Goal: Transaction & Acquisition: Purchase product/service

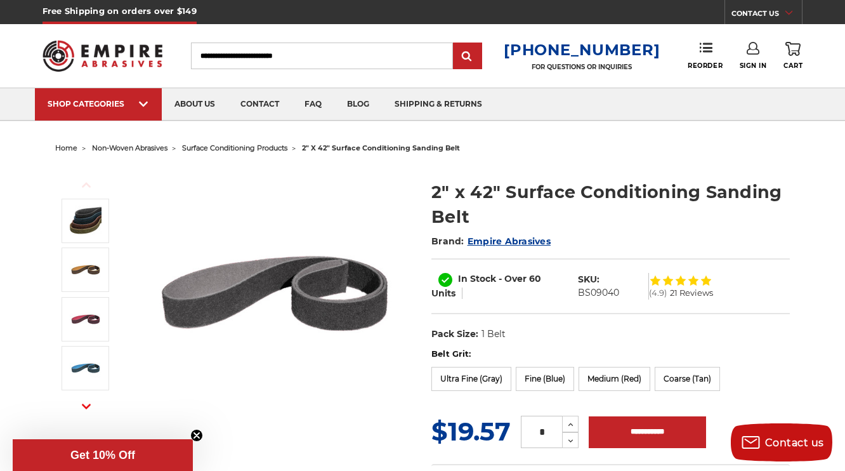
scroll to position [203, 0]
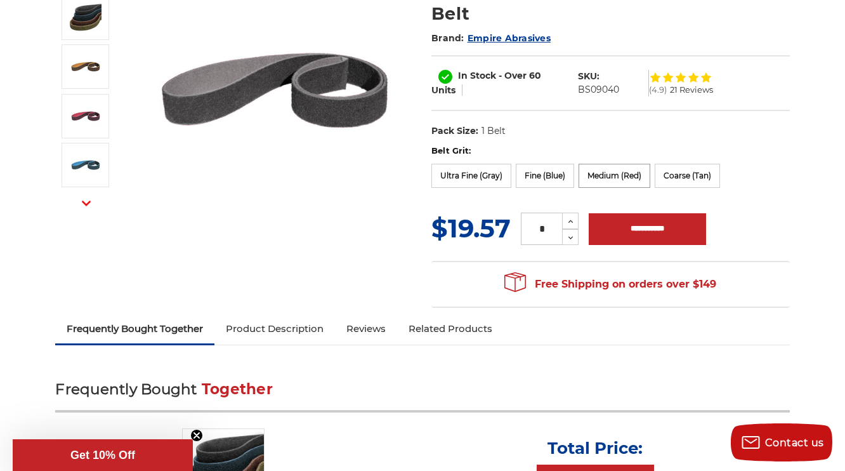
click at [614, 180] on label "Medium (Red)" at bounding box center [614, 176] width 72 height 24
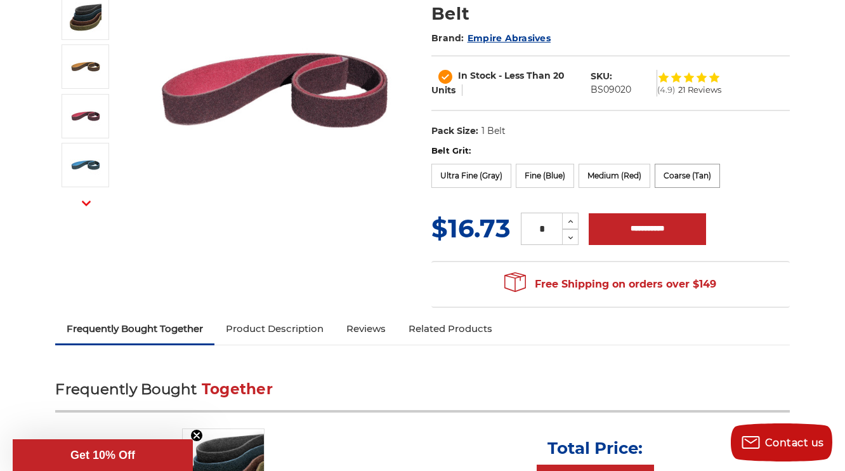
click at [680, 177] on label "Coarse (Tan)" at bounding box center [687, 176] width 65 height 24
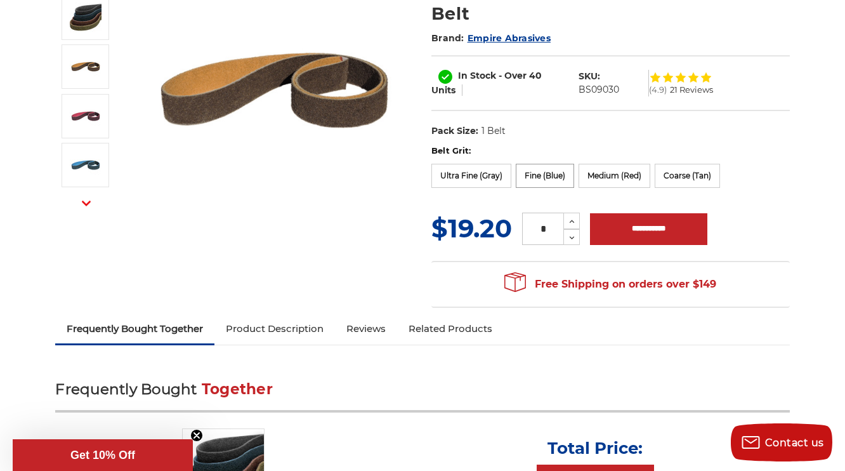
click at [549, 172] on label "Fine (Blue)" at bounding box center [545, 176] width 58 height 24
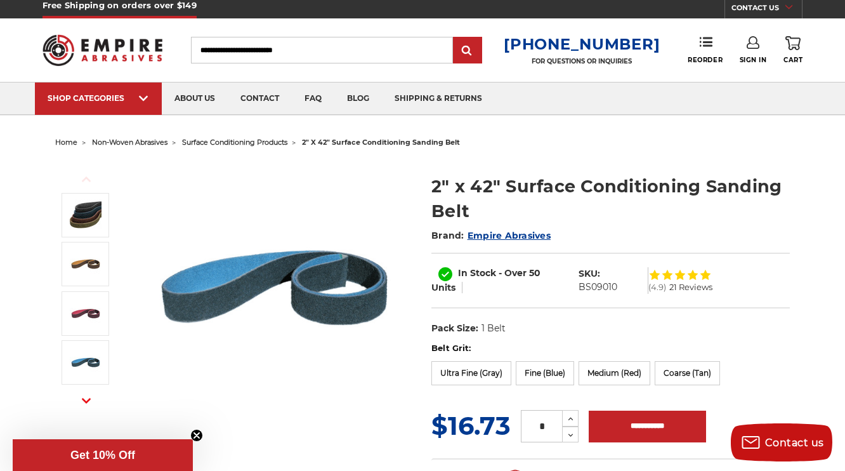
scroll to position [0, 0]
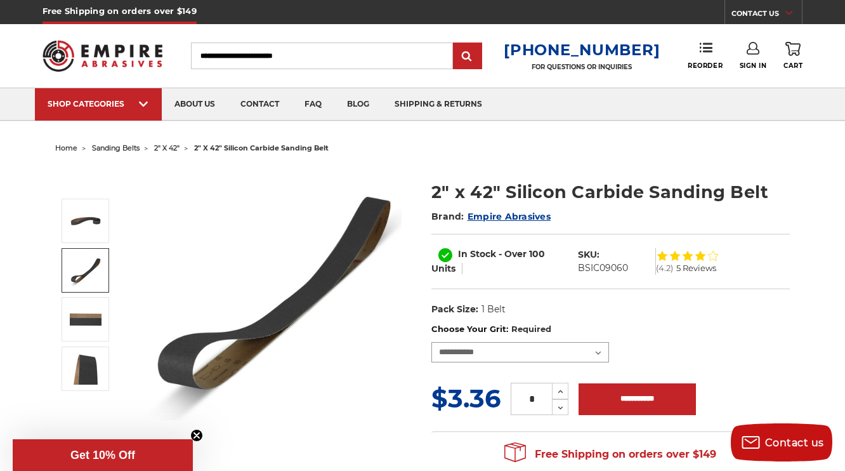
click at [515, 356] on select "**********" at bounding box center [520, 352] width 178 height 20
select select "****"
click at [431, 342] on select "**********" at bounding box center [520, 352] width 178 height 20
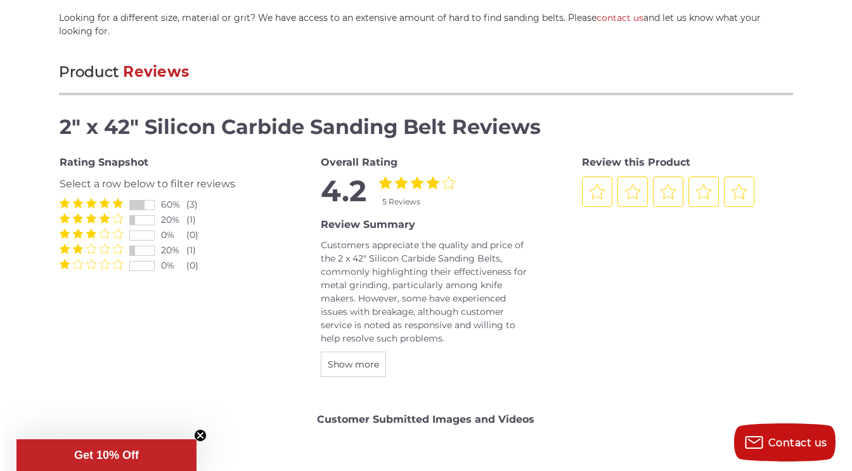
scroll to position [1370, 0]
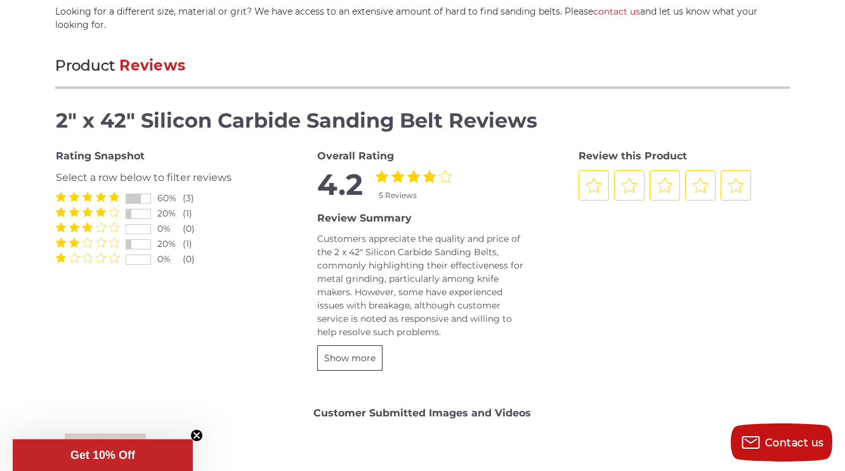
drag, startPoint x: 335, startPoint y: 343, endPoint x: 343, endPoint y: 340, distance: 8.6
click at [336, 352] on span "Show more" at bounding box center [349, 357] width 51 height 11
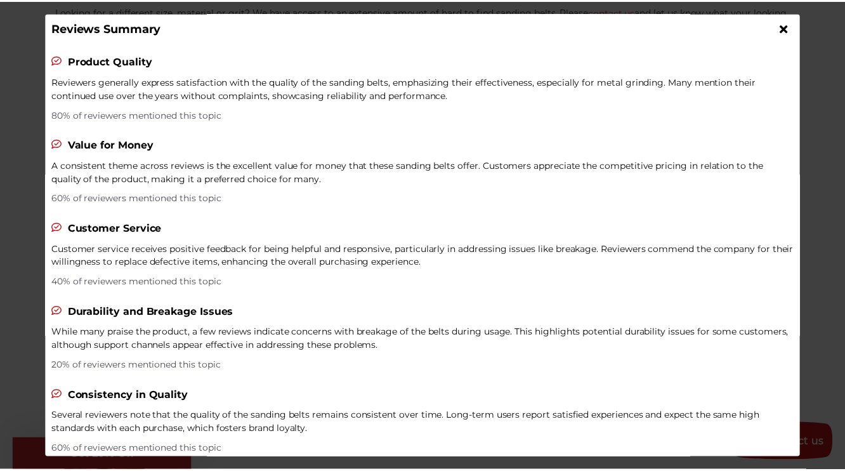
scroll to position [0, 0]
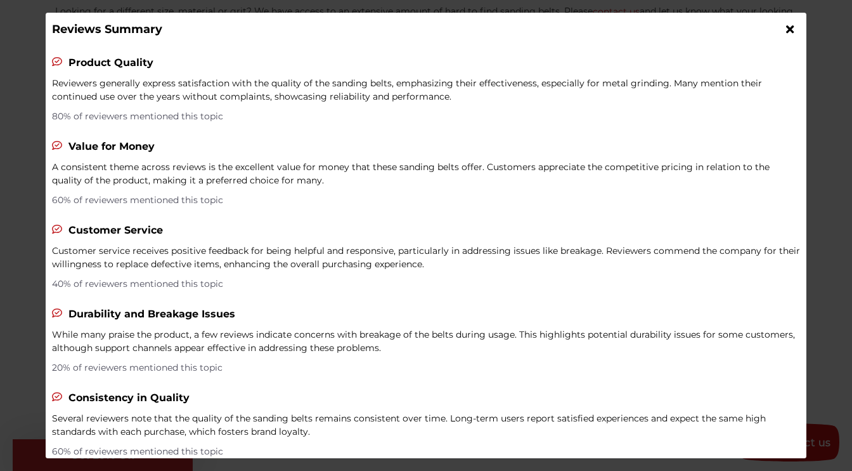
click at [787, 33] on div at bounding box center [791, 29] width 20 height 20
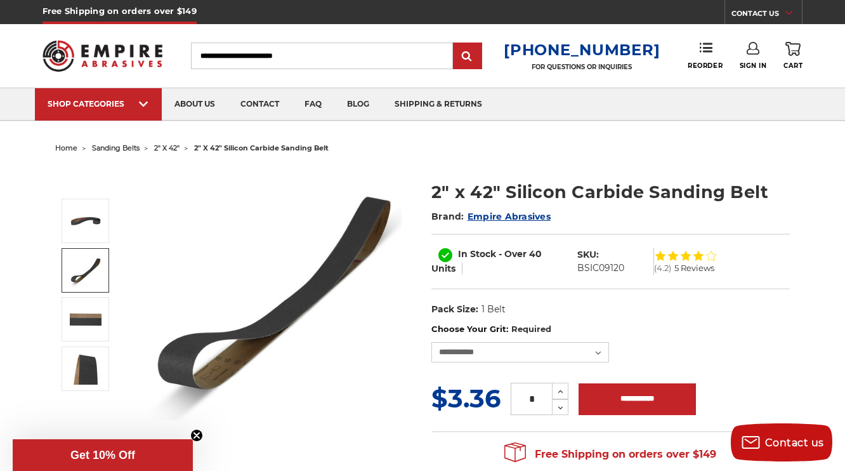
click at [168, 147] on span "2" x 42"" at bounding box center [166, 147] width 25 height 9
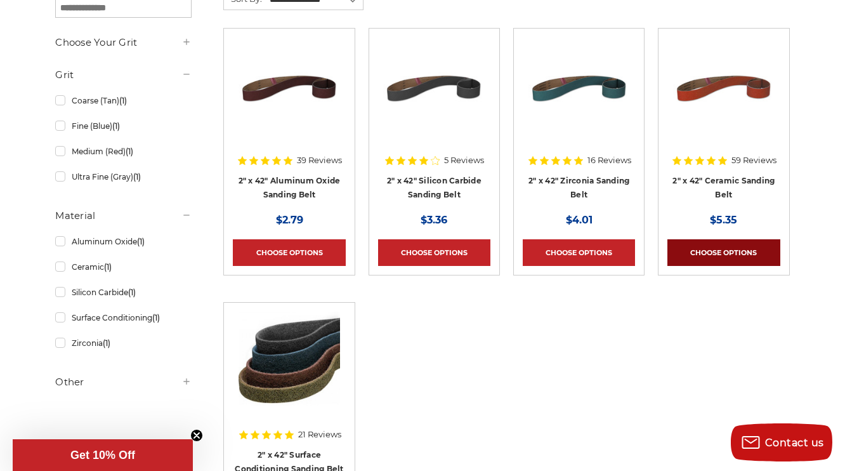
click at [733, 246] on link "Choose Options" at bounding box center [723, 252] width 112 height 27
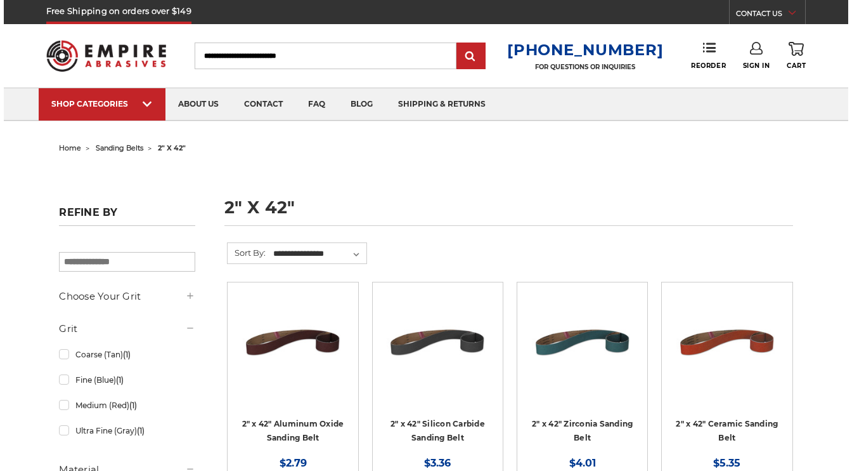
scroll to position [254, 0]
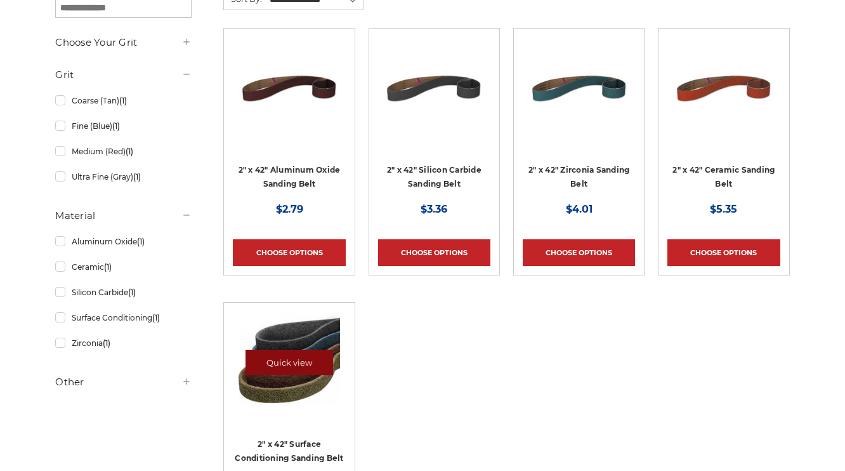
click at [313, 362] on link "Quick view" at bounding box center [289, 361] width 88 height 25
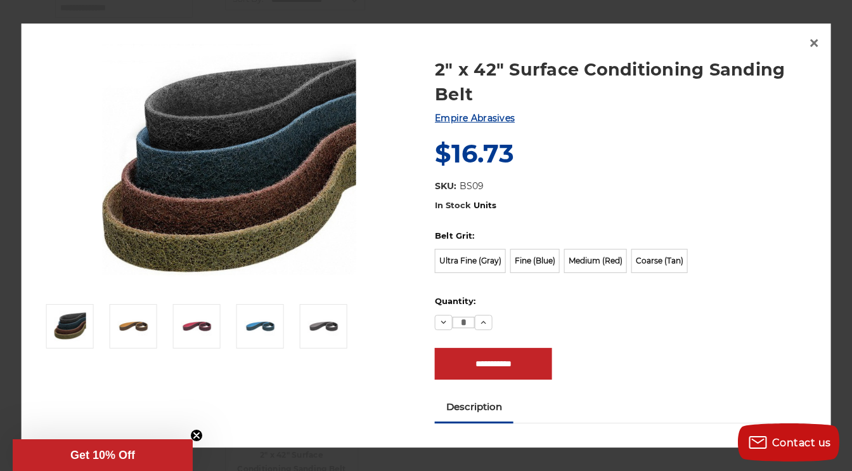
scroll to position [0, 0]
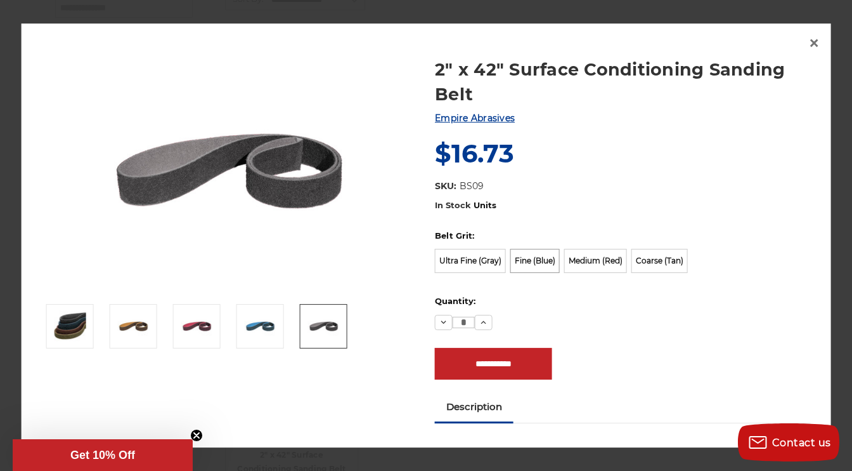
click at [523, 258] on label "Fine (Blue)" at bounding box center [535, 261] width 49 height 24
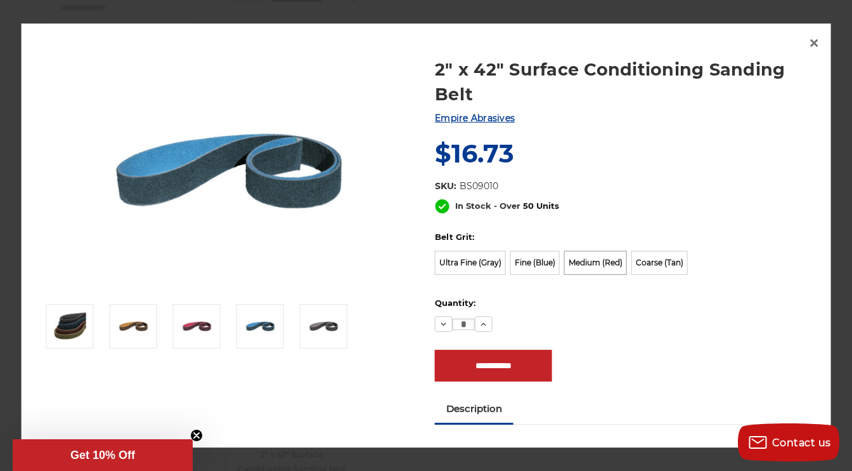
click at [582, 263] on label "Medium (Red)" at bounding box center [596, 263] width 63 height 24
